Goal: Find specific page/section: Find specific page/section

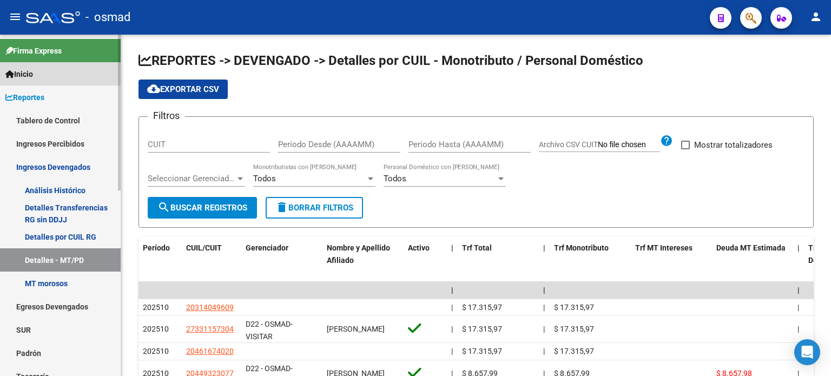
click at [30, 74] on span "Inicio" at bounding box center [19, 74] width 28 height 12
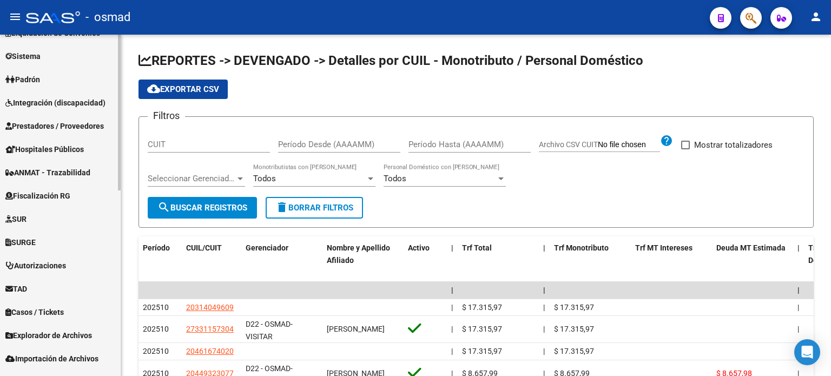
scroll to position [407, 0]
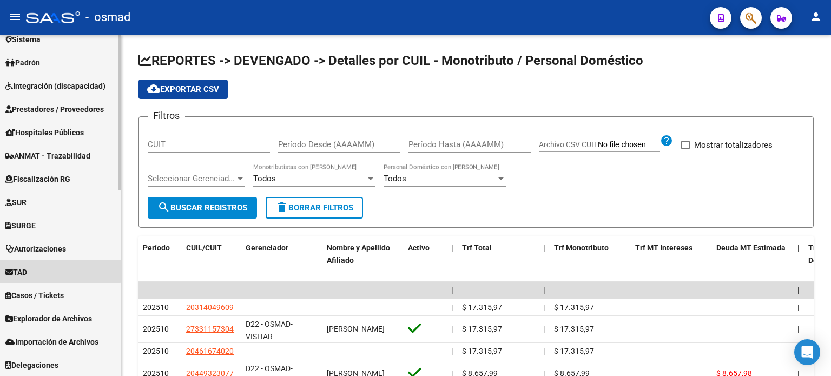
click at [27, 268] on span "TAD" at bounding box center [16, 272] width 22 height 12
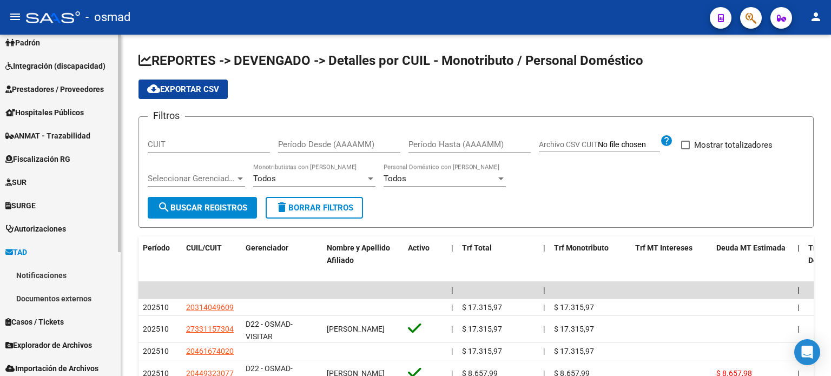
scroll to position [128, 0]
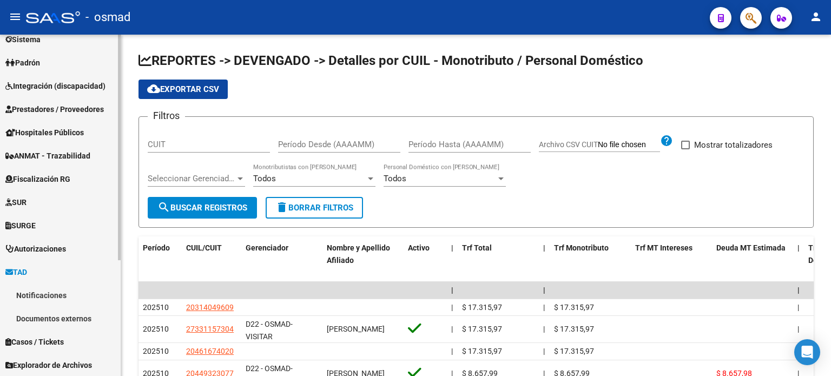
click at [43, 294] on link "Notificaciones" at bounding box center [60, 294] width 121 height 23
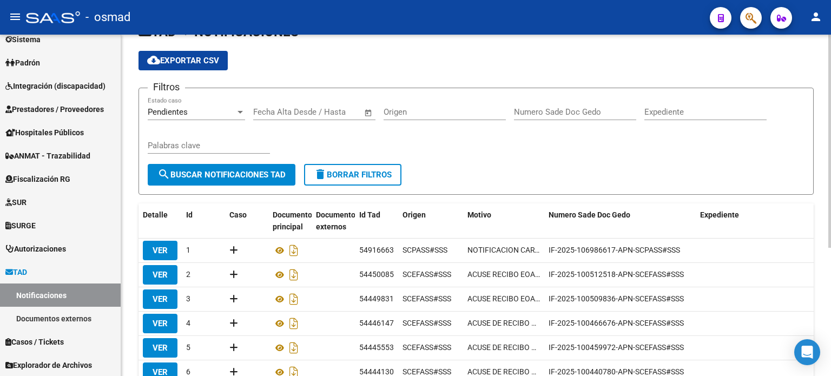
scroll to position [54, 0]
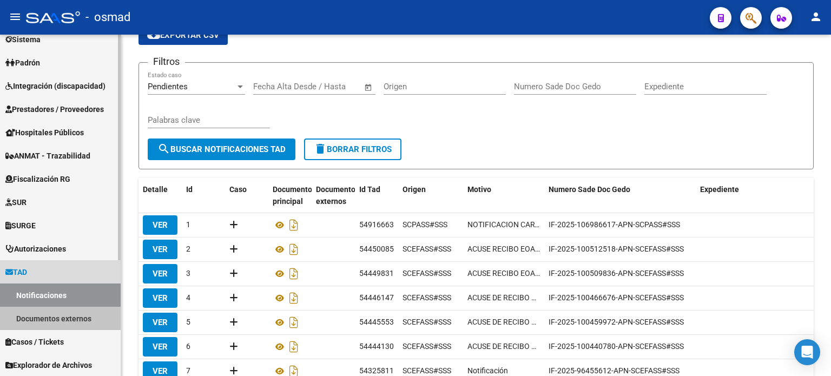
click at [53, 315] on link "Documentos externos" at bounding box center [60, 318] width 121 height 23
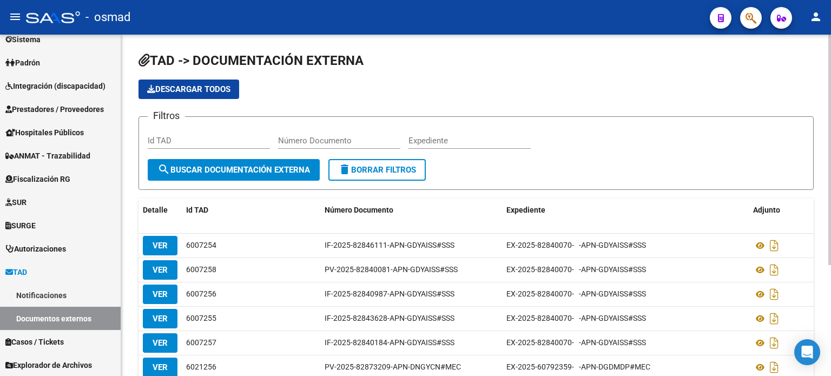
scroll to position [54, 0]
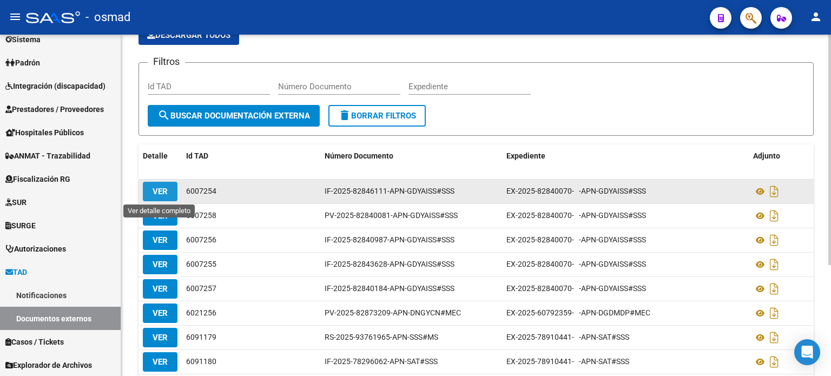
click at [161, 187] on span "VER" at bounding box center [160, 192] width 15 height 10
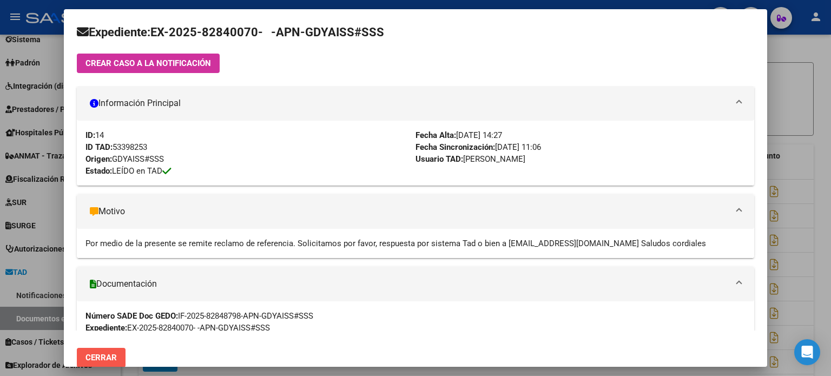
click at [101, 349] on button "Cerrar" at bounding box center [101, 357] width 49 height 19
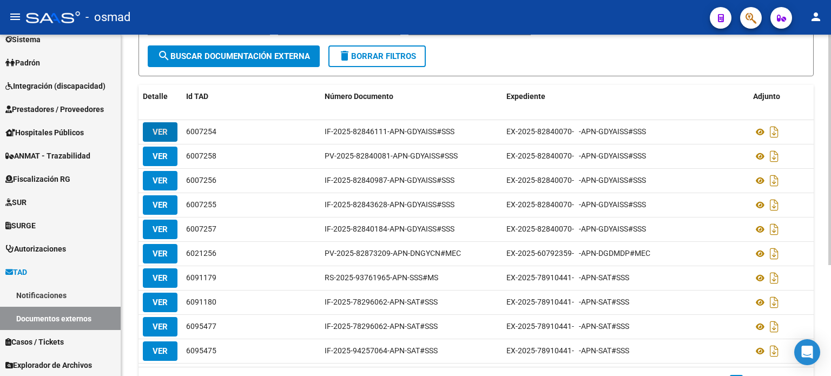
scroll to position [162, 0]
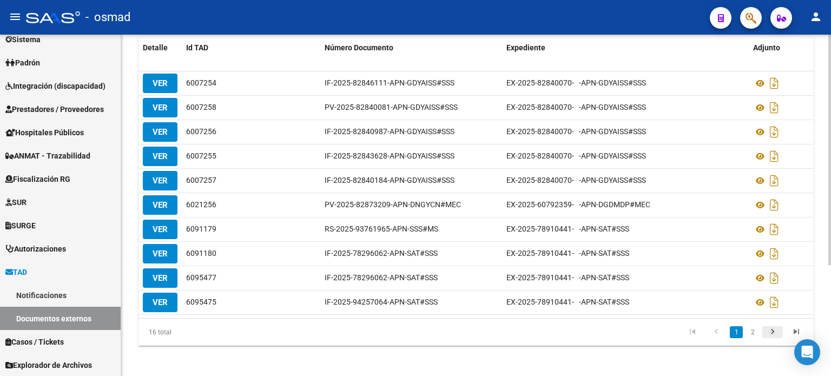
click at [775, 332] on icon "go to next page" at bounding box center [773, 333] width 14 height 13
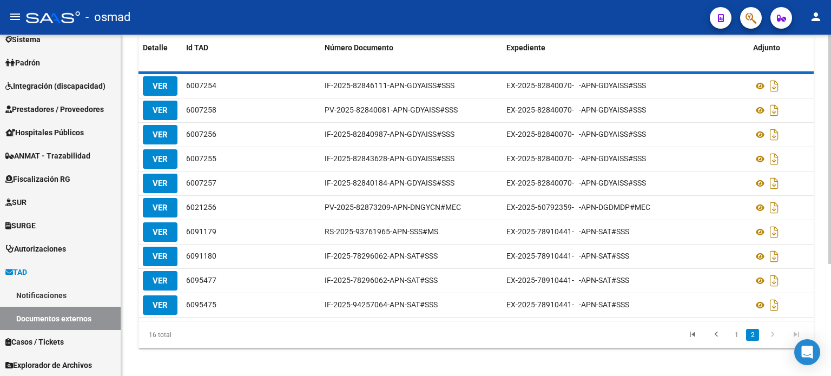
scroll to position [67, 0]
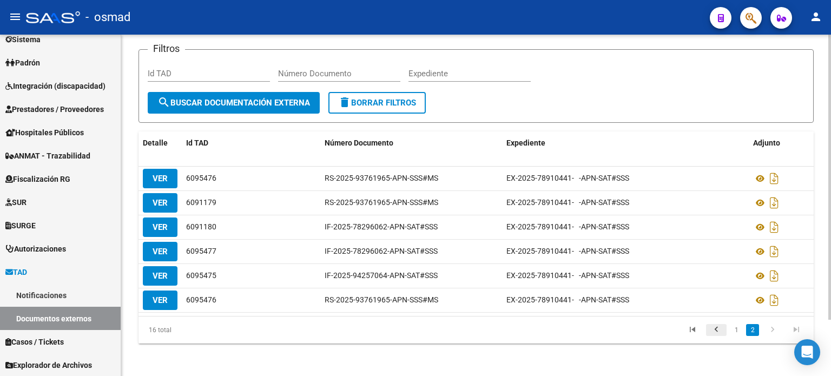
click at [710, 327] on icon "go to previous page" at bounding box center [716, 331] width 14 height 13
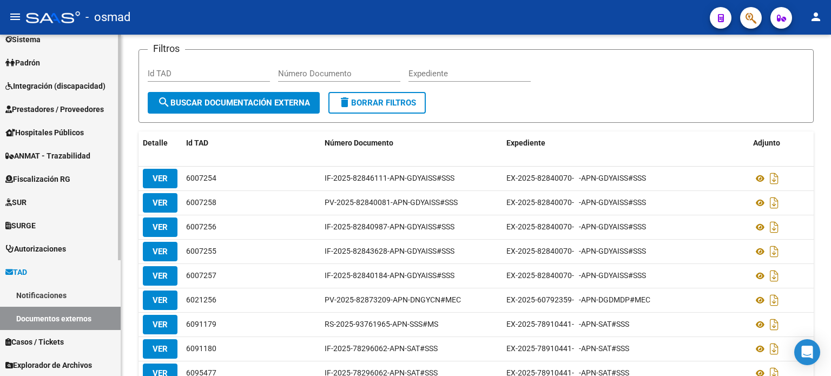
scroll to position [175, 0]
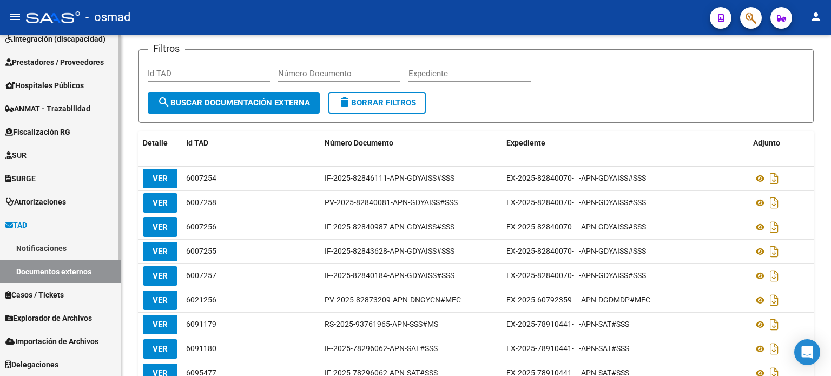
click at [35, 245] on link "Notificaciones" at bounding box center [60, 247] width 121 height 23
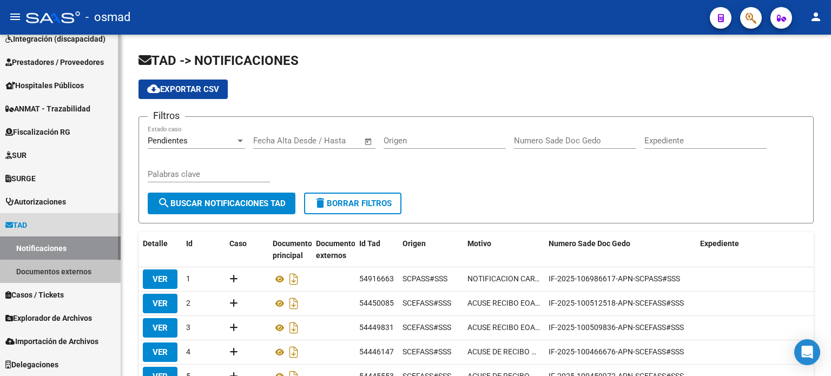
click at [54, 267] on link "Documentos externos" at bounding box center [60, 271] width 121 height 23
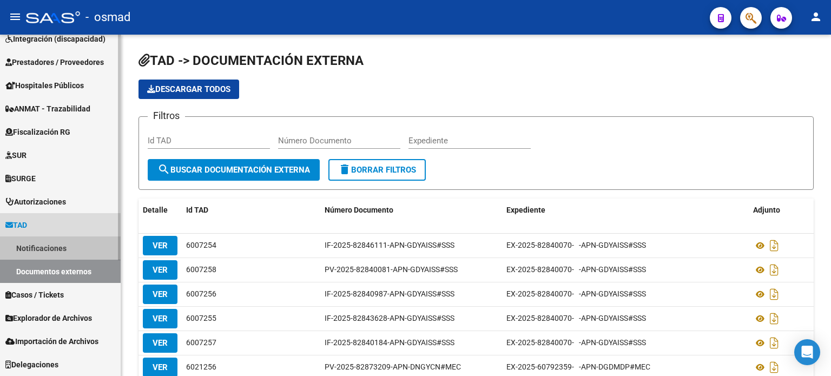
click at [49, 246] on link "Notificaciones" at bounding box center [60, 247] width 121 height 23
